Goal: Task Accomplishment & Management: Complete application form

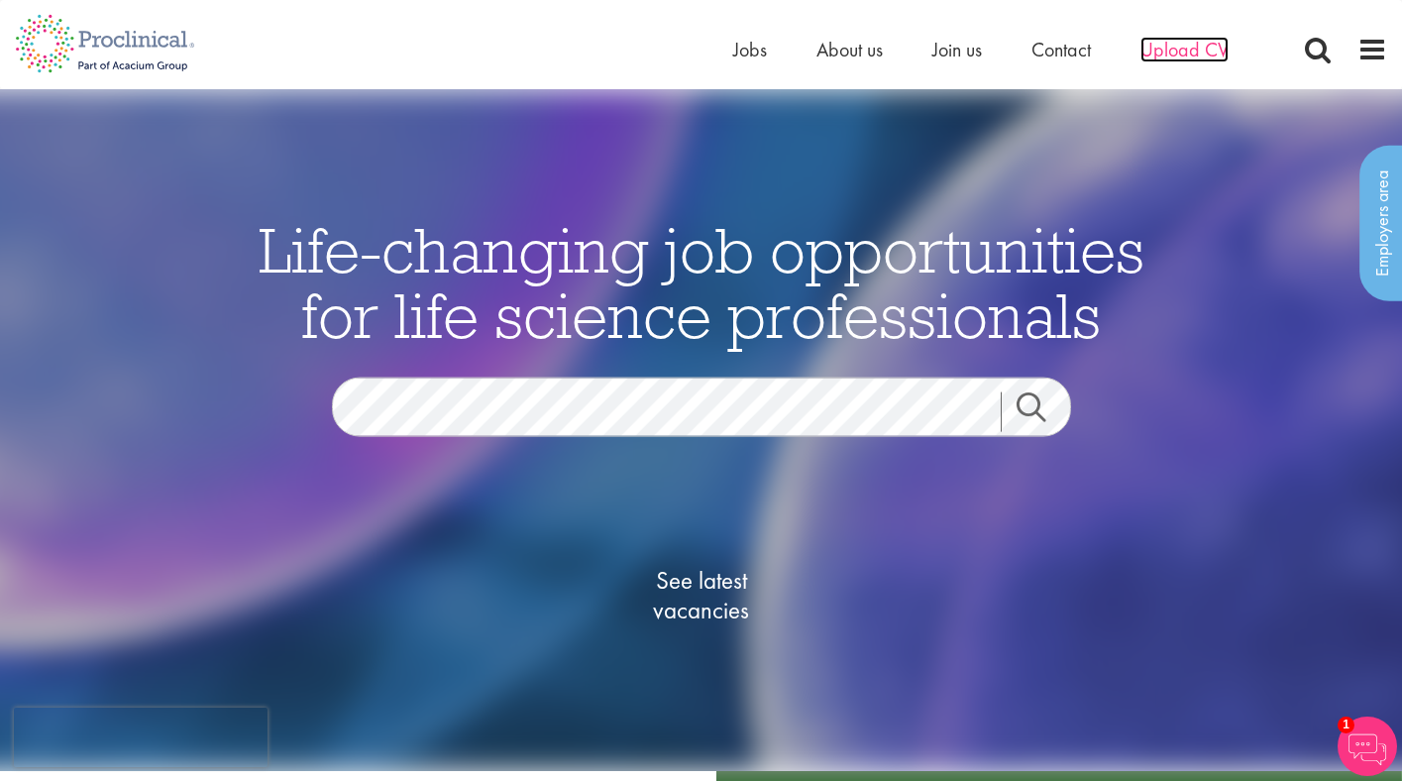
click at [1174, 53] on span "Upload CV" at bounding box center [1184, 50] width 88 height 26
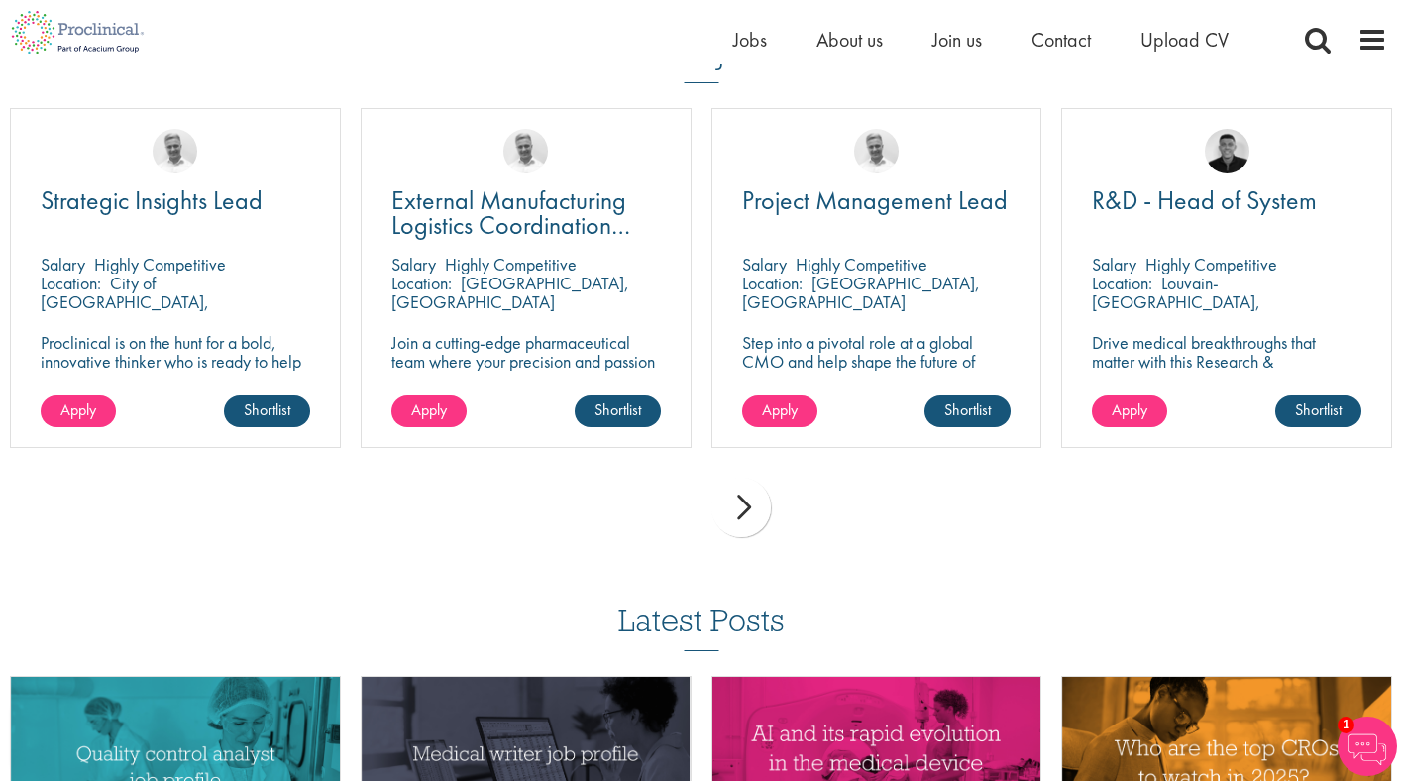
scroll to position [1399, 0]
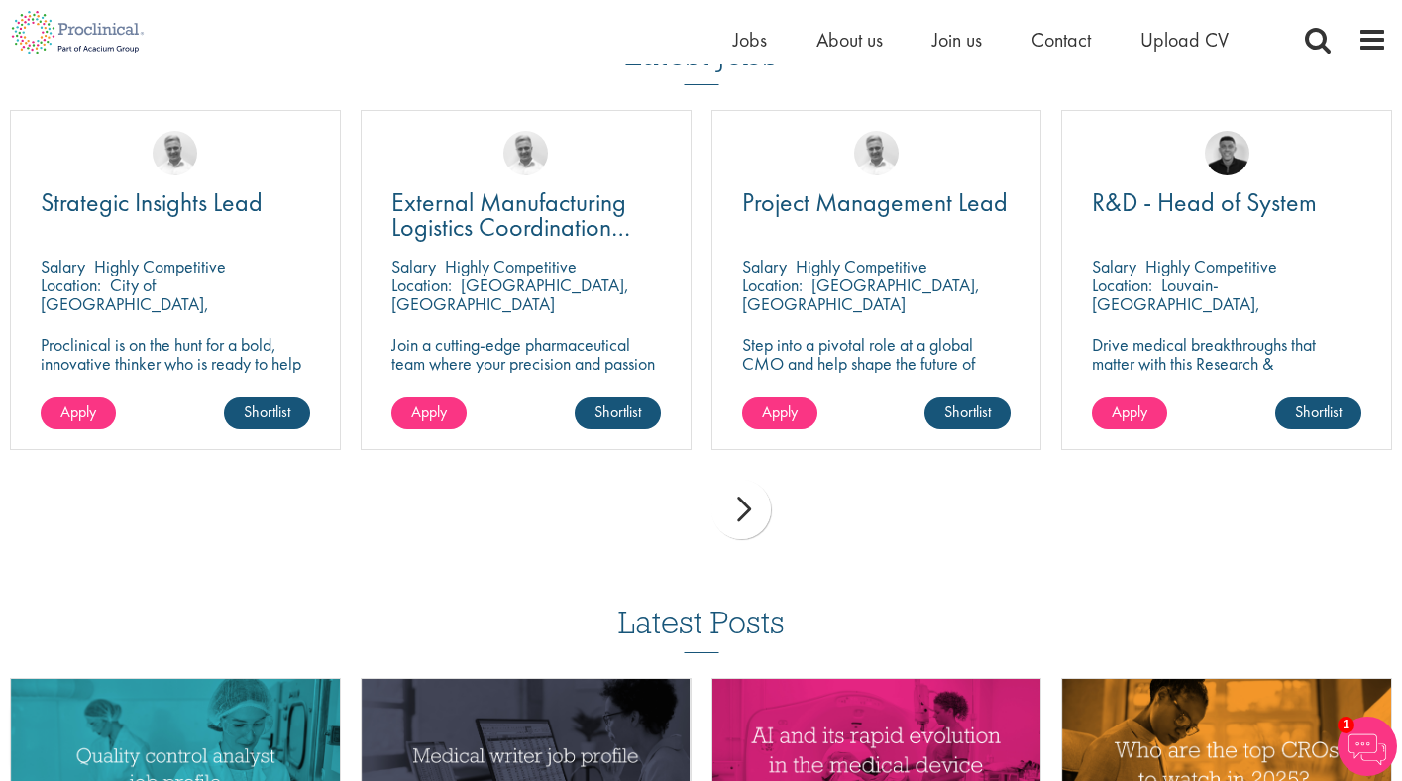
click at [750, 520] on div "next" at bounding box center [740, 508] width 59 height 59
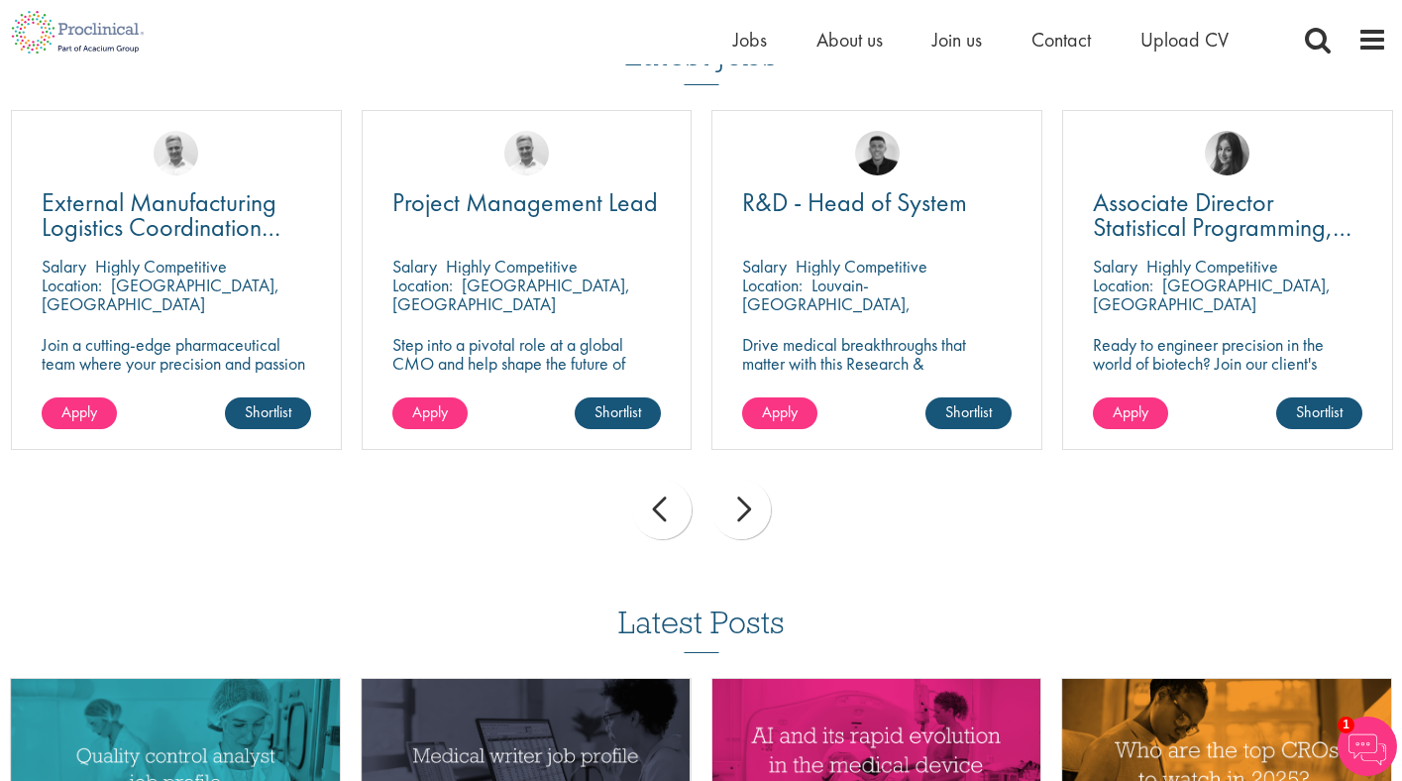
click at [750, 520] on div "next" at bounding box center [740, 508] width 59 height 59
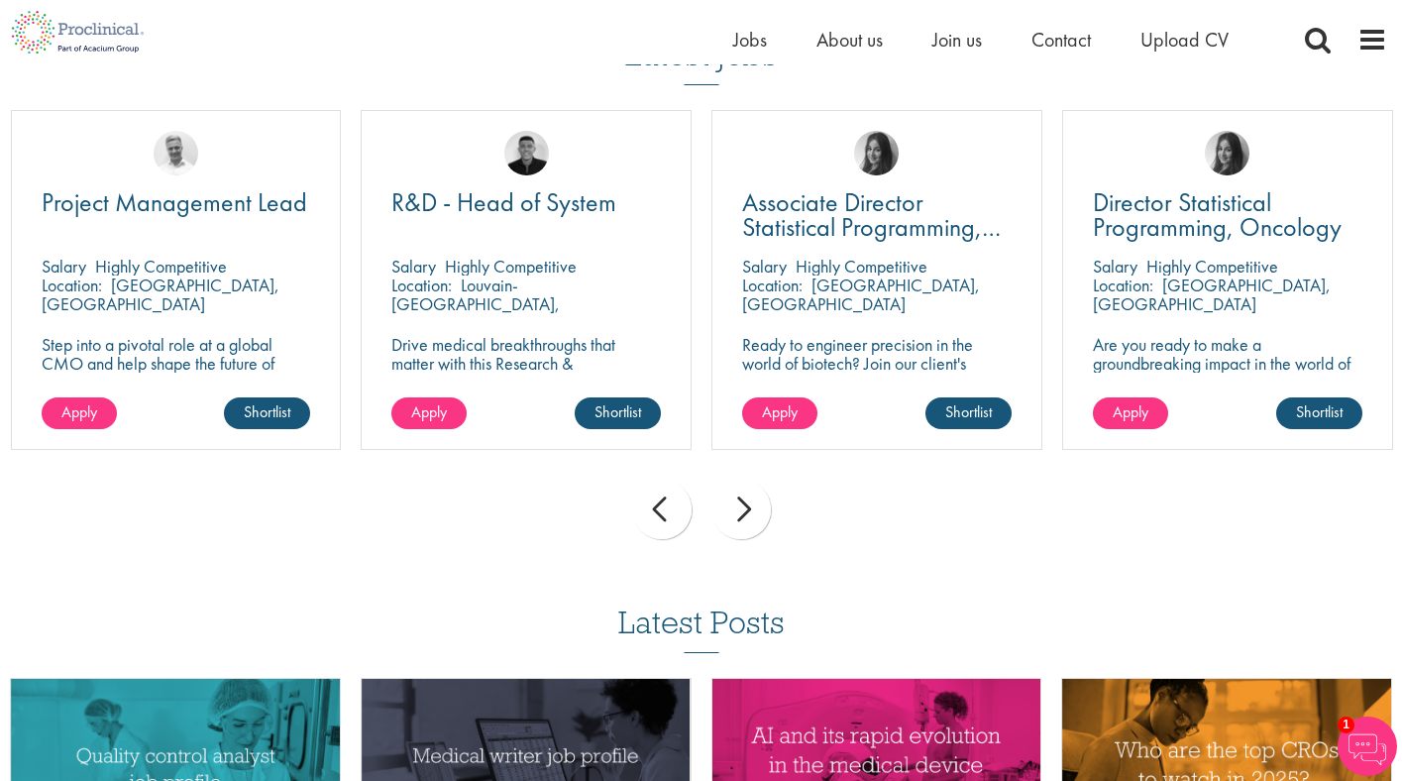
click at [747, 519] on div "next" at bounding box center [740, 508] width 59 height 59
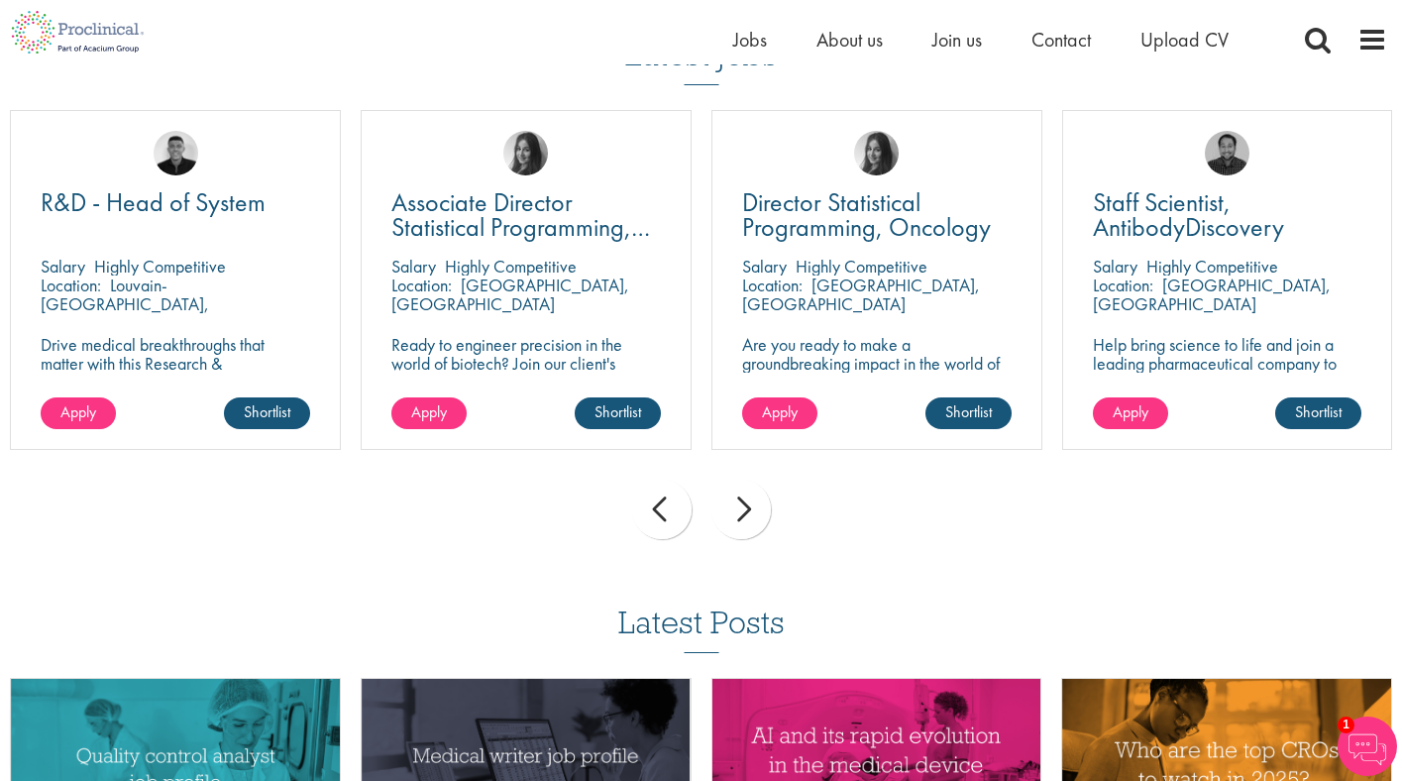
click at [747, 519] on div "next" at bounding box center [740, 508] width 59 height 59
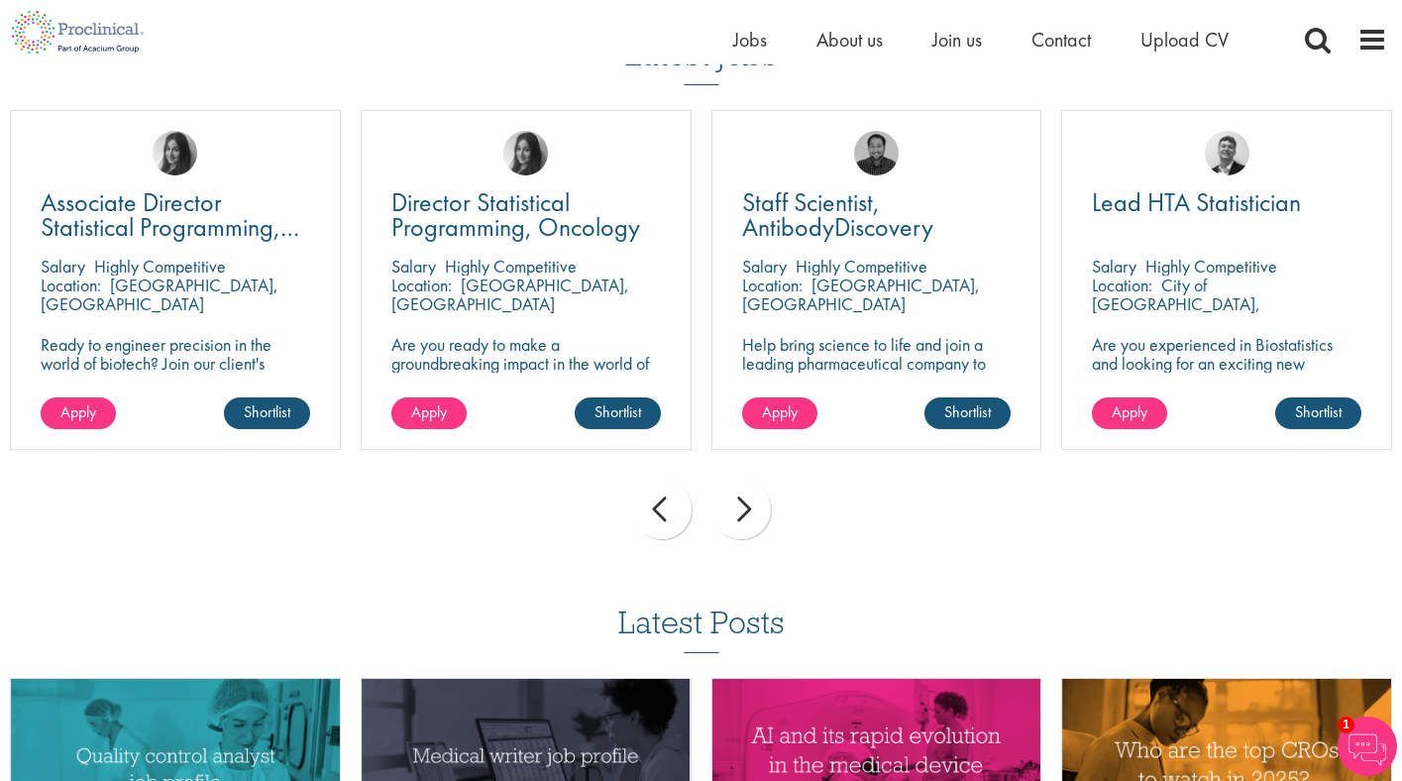
click at [747, 519] on div "next" at bounding box center [740, 508] width 59 height 59
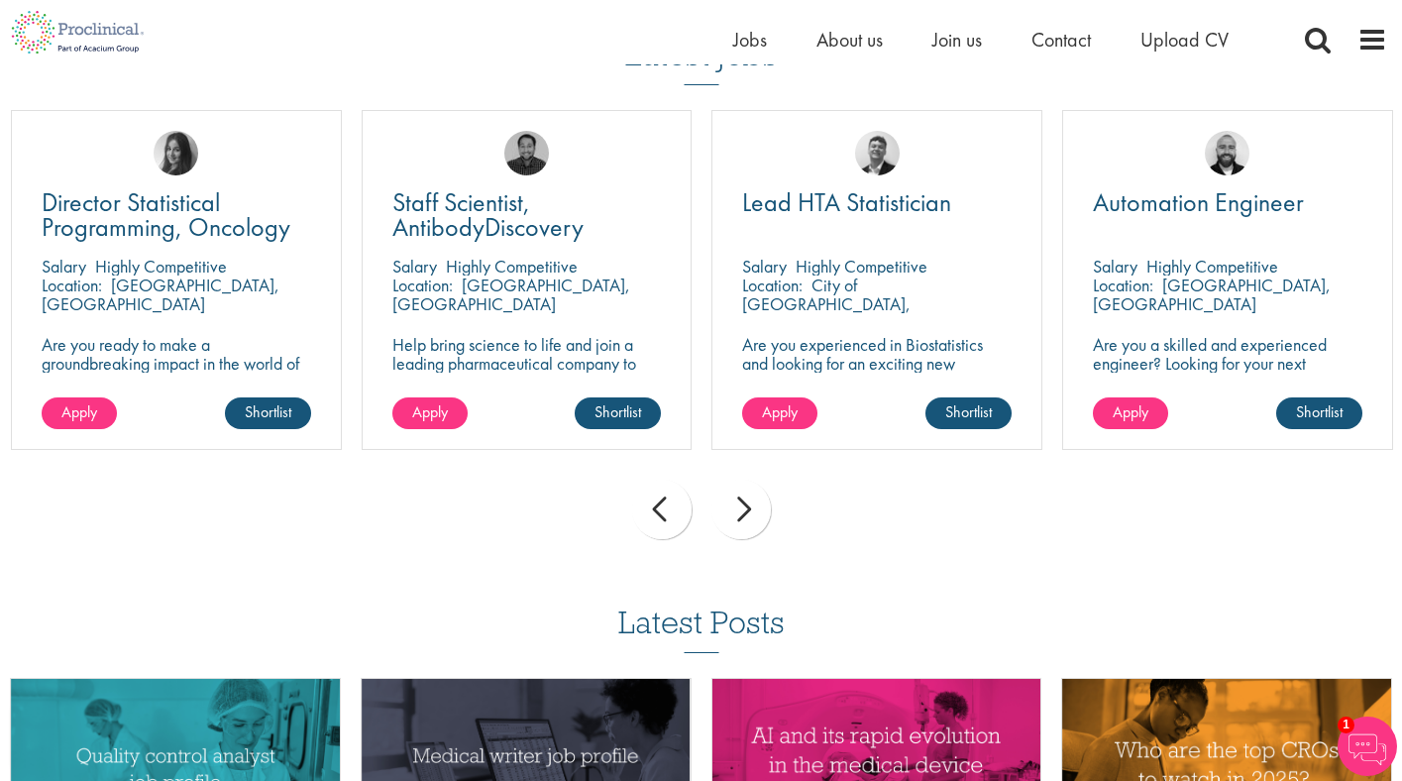
click at [747, 519] on div "next" at bounding box center [740, 508] width 59 height 59
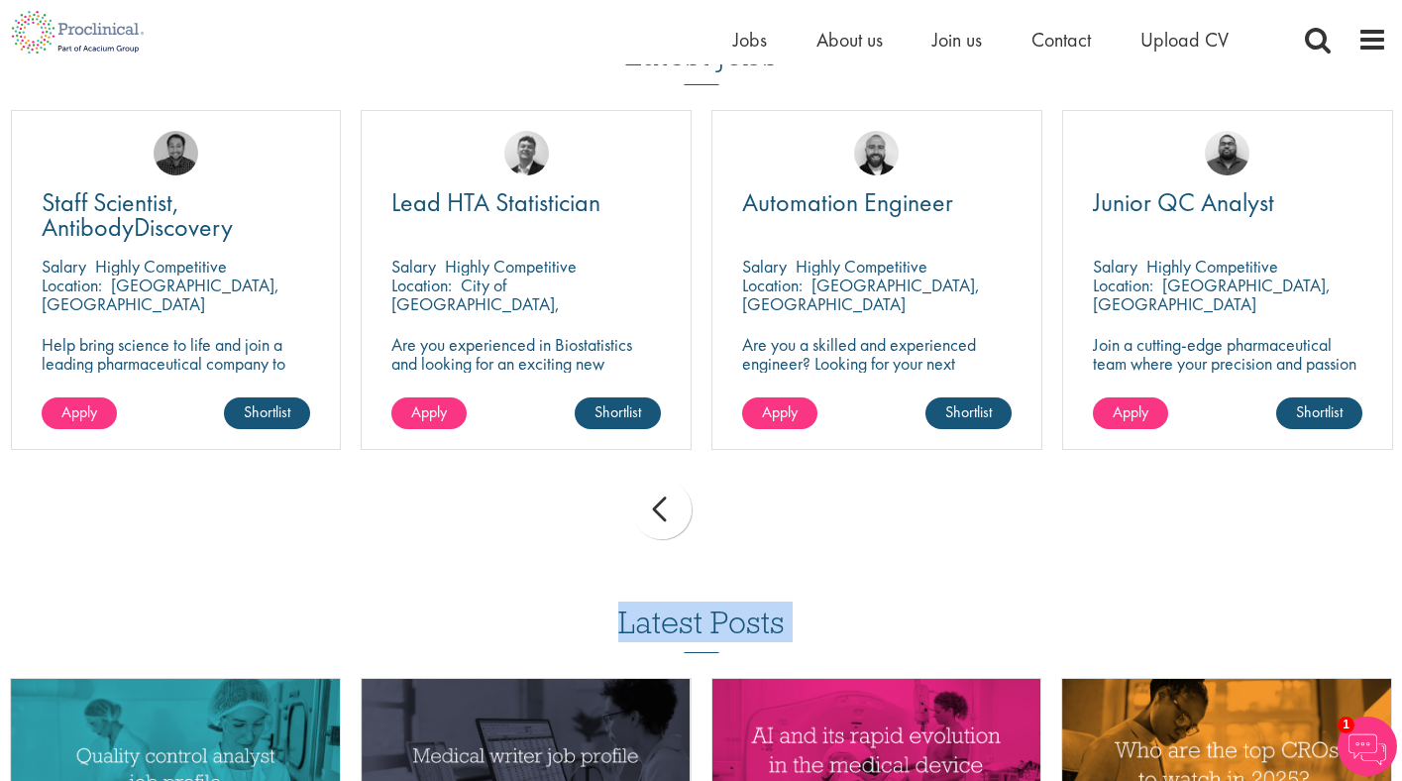
click at [747, 519] on div "prev next" at bounding box center [701, 513] width 1402 height 86
click at [672, 502] on div "prev" at bounding box center [661, 508] width 59 height 59
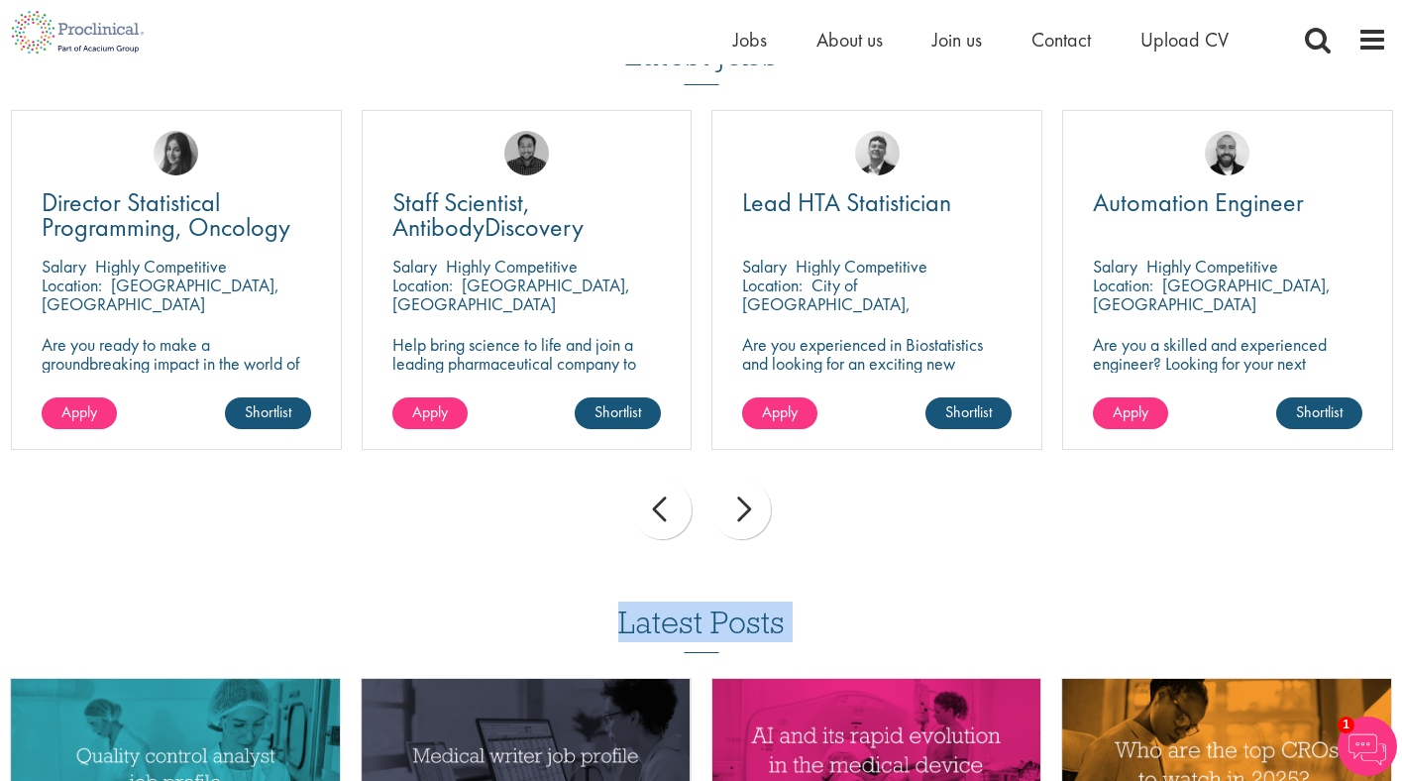
click at [672, 502] on div "prev" at bounding box center [661, 508] width 59 height 59
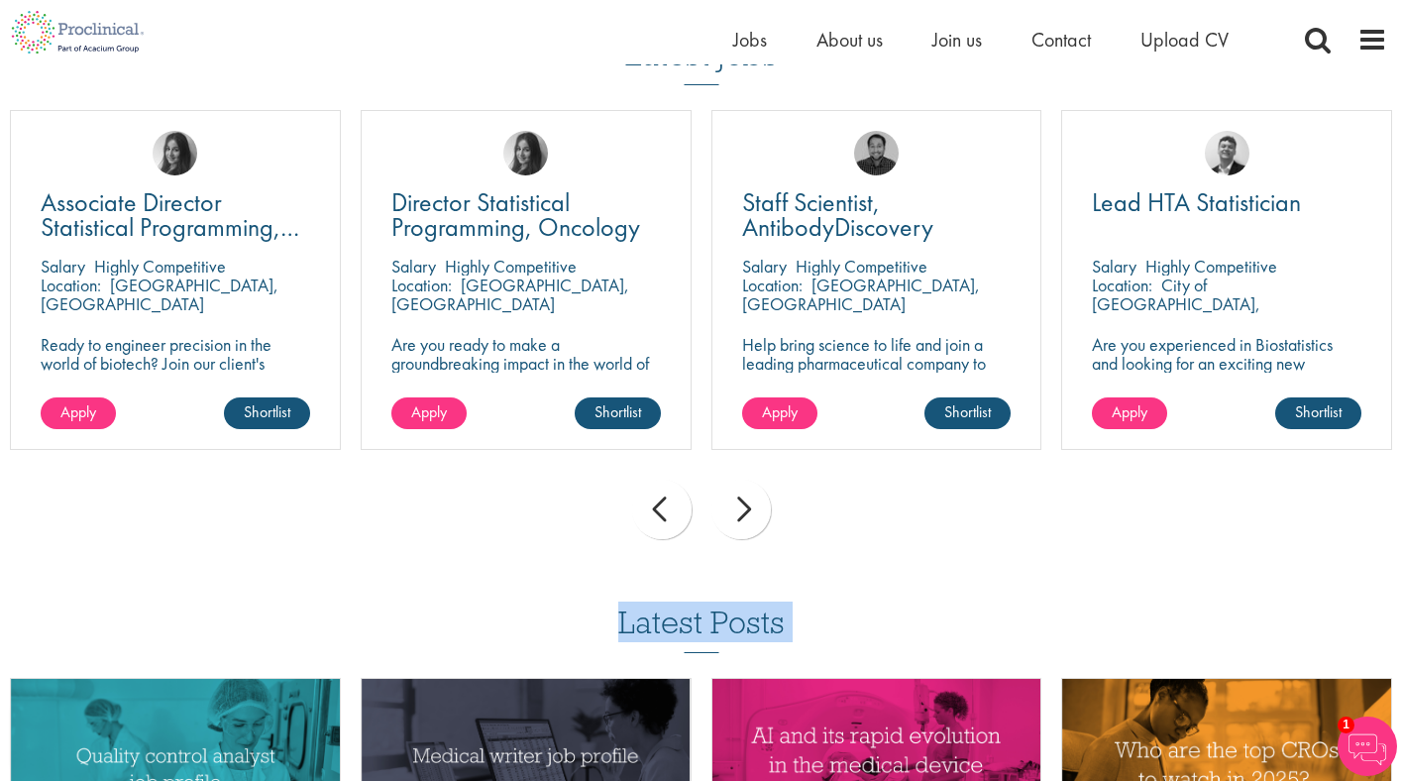
click at [672, 502] on div "prev" at bounding box center [661, 508] width 59 height 59
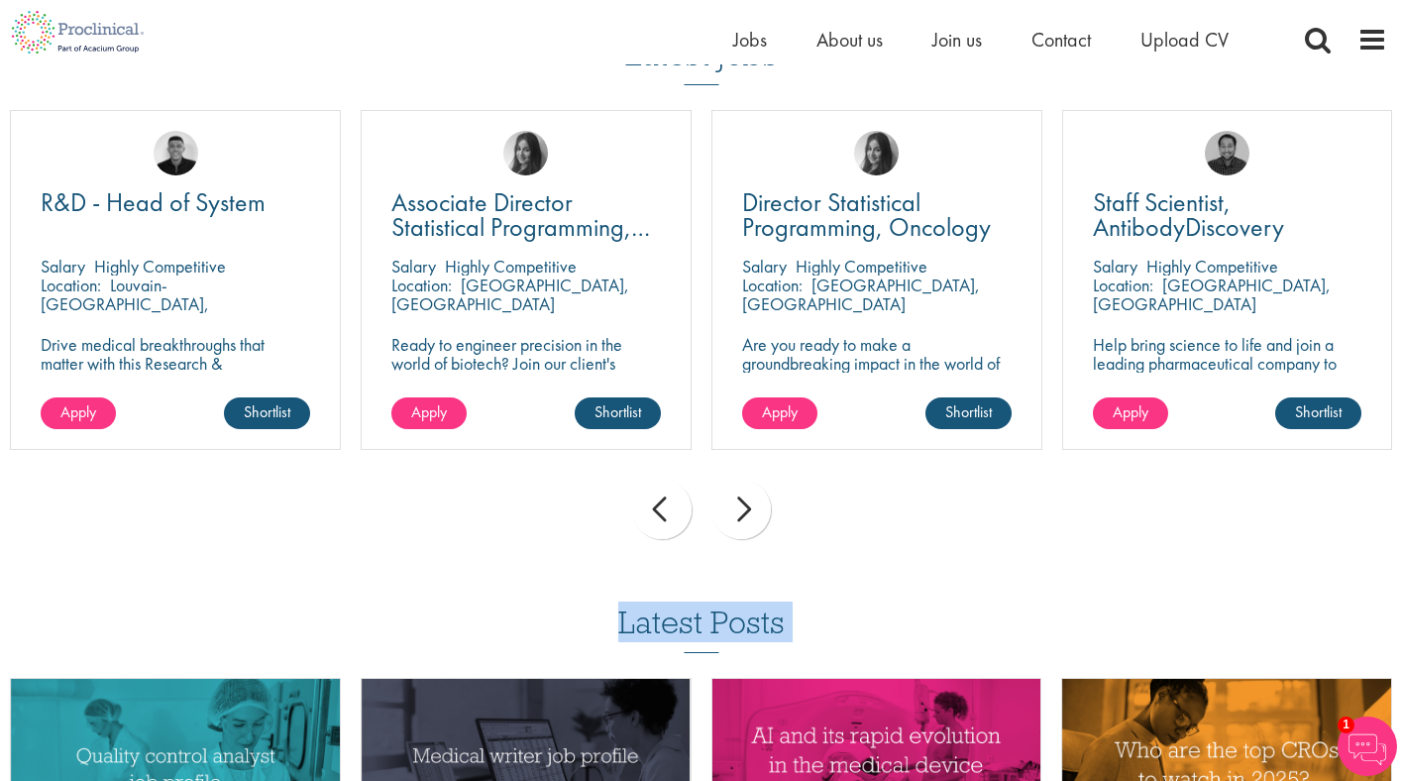
click at [672, 502] on div "prev" at bounding box center [661, 508] width 59 height 59
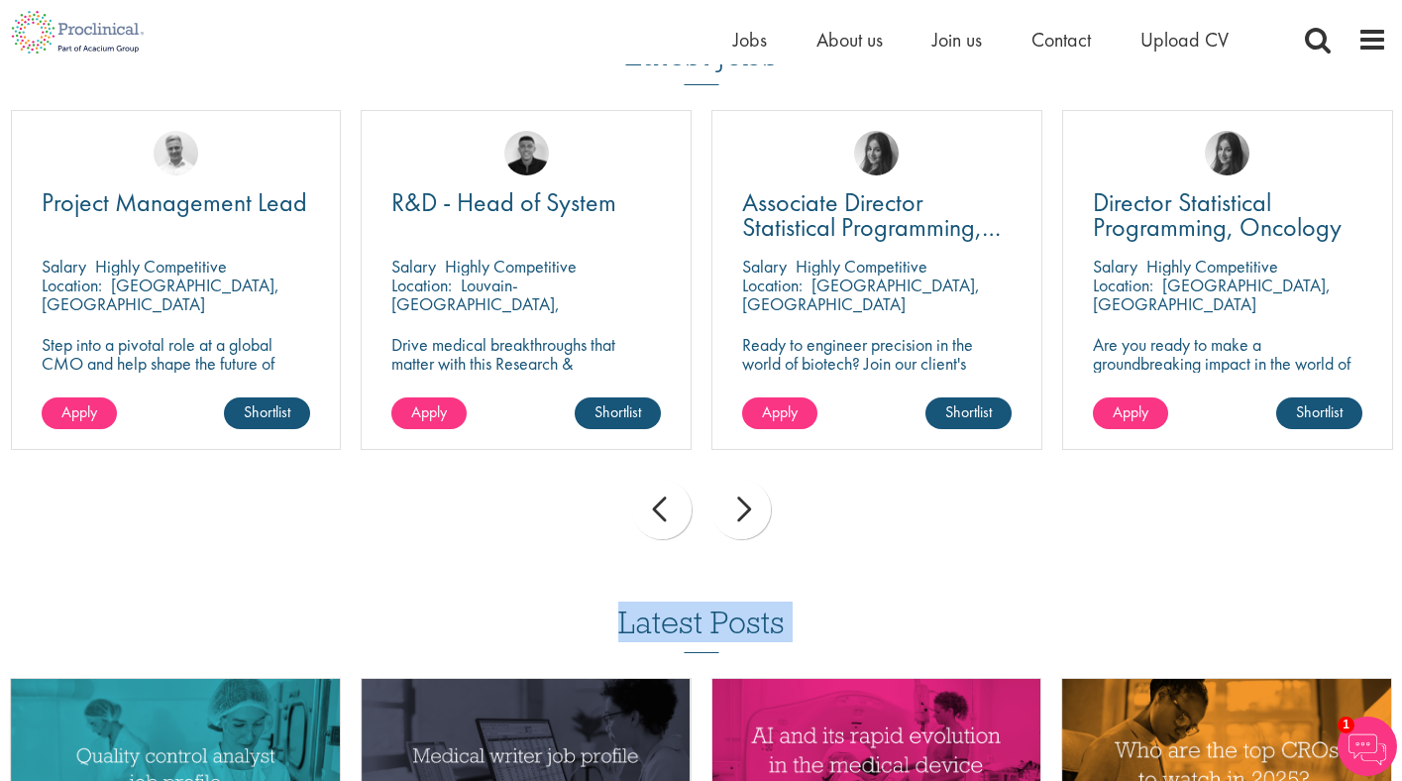
click at [672, 502] on div "prev" at bounding box center [661, 508] width 59 height 59
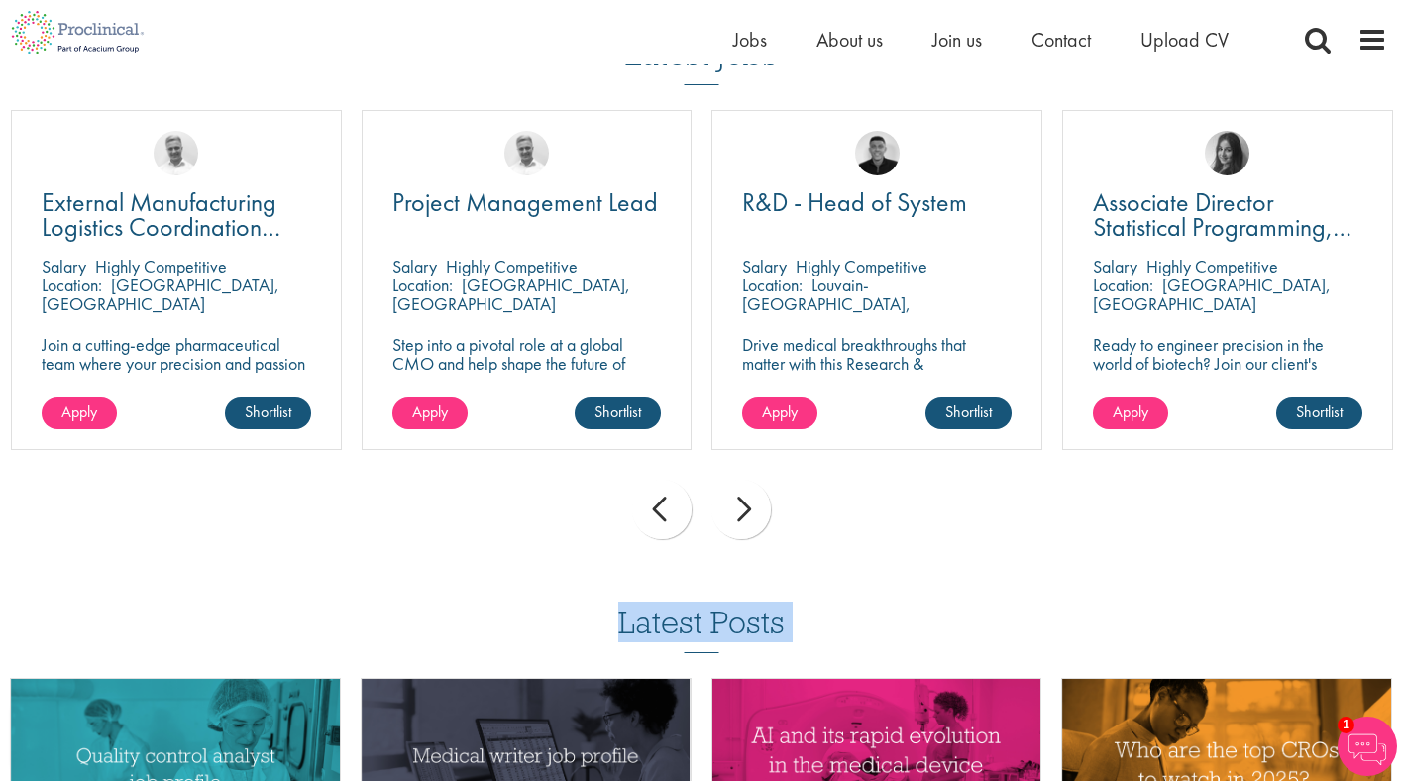
click at [672, 502] on div "prev" at bounding box center [661, 508] width 59 height 59
click at [672, 502] on div "prev next" at bounding box center [701, 513] width 1402 height 86
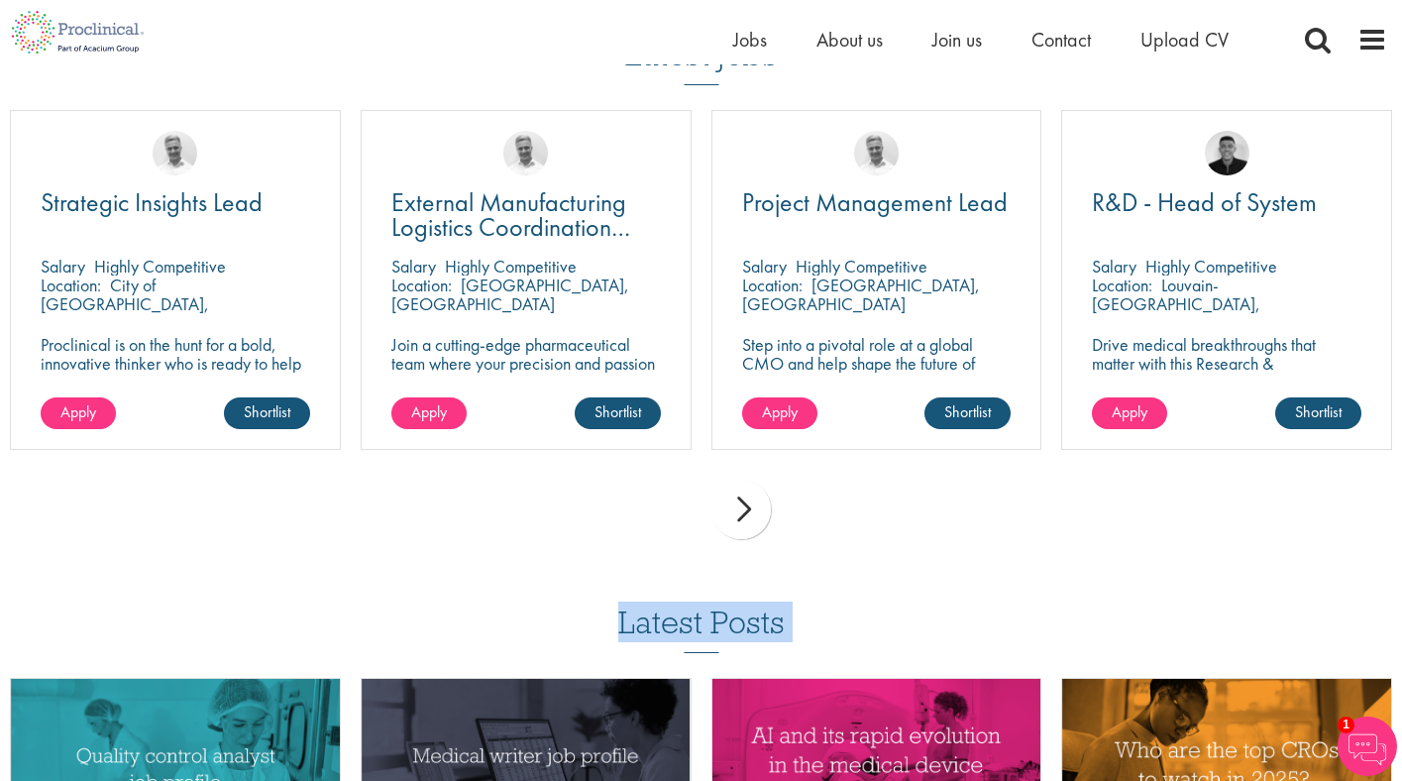
click at [672, 502] on div "prev next" at bounding box center [701, 513] width 1402 height 86
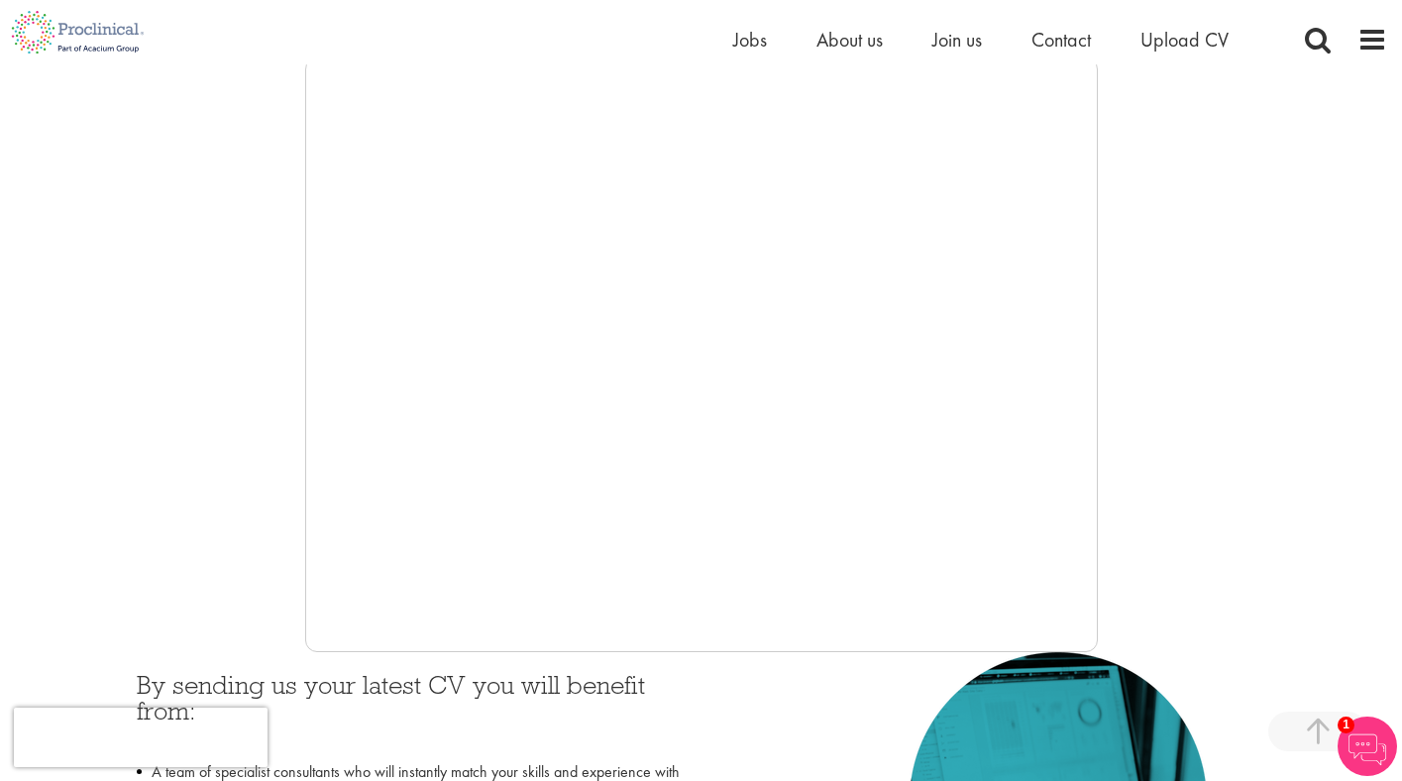
scroll to position [343, 0]
